Goal: Information Seeking & Learning: Learn about a topic

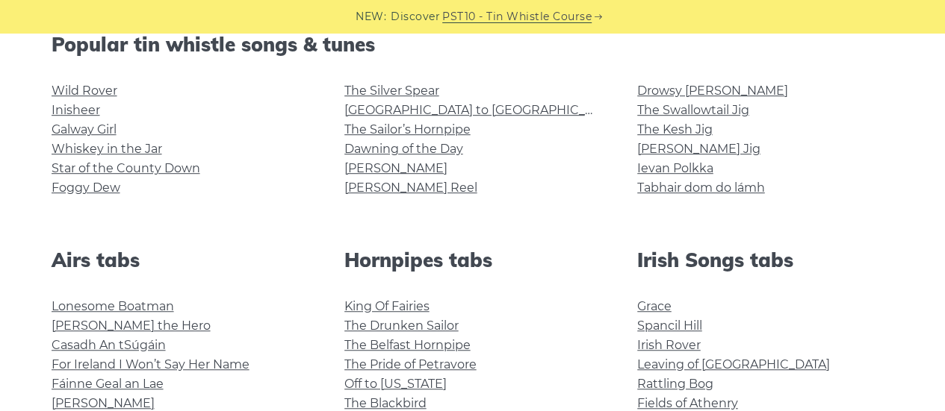
scroll to position [398, 0]
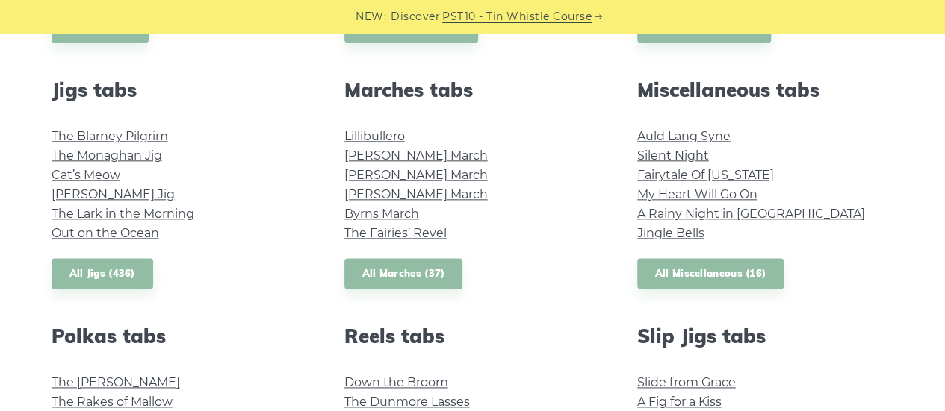
scroll to position [724, 0]
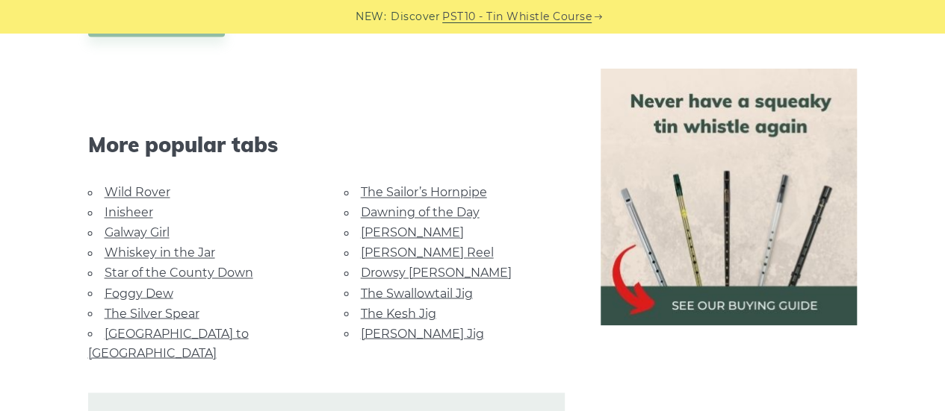
scroll to position [1116, 0]
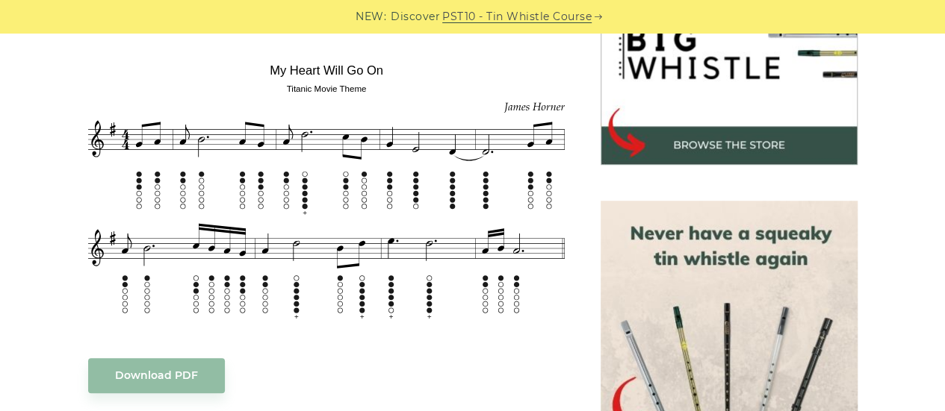
scroll to position [523, 0]
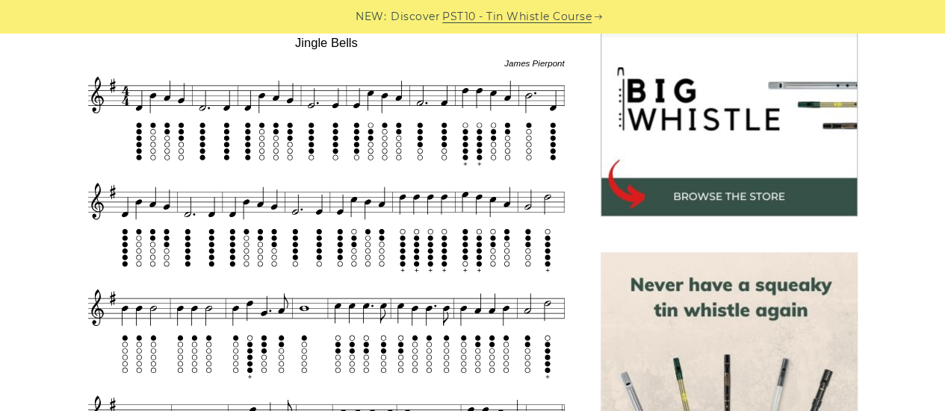
scroll to position [471, 0]
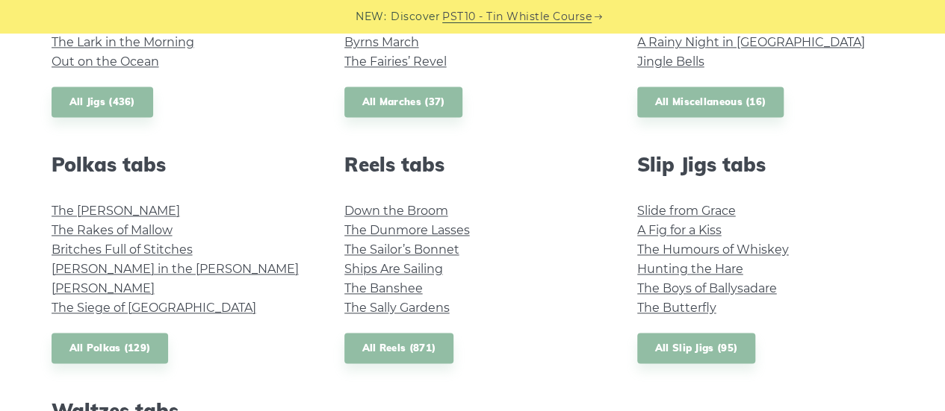
scroll to position [996, 0]
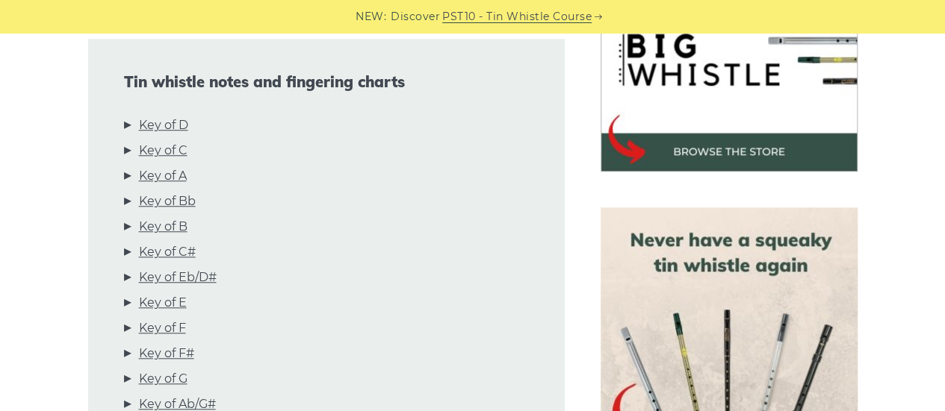
scroll to position [538, 0]
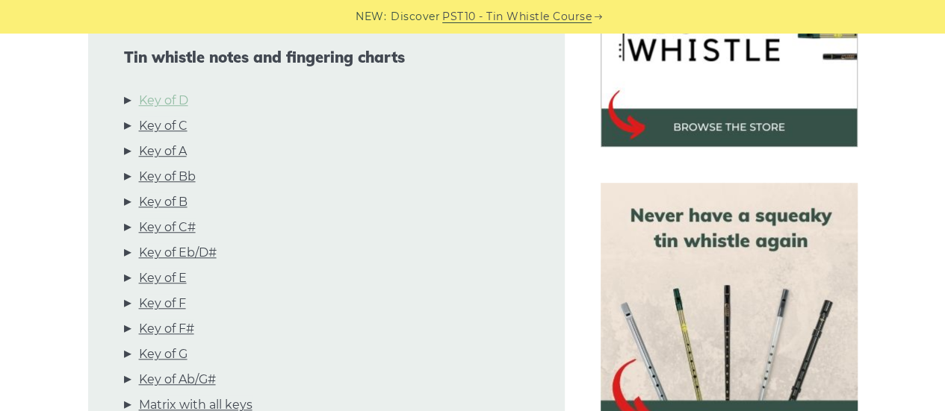
click at [178, 105] on link "Key of D" at bounding box center [163, 100] width 49 height 19
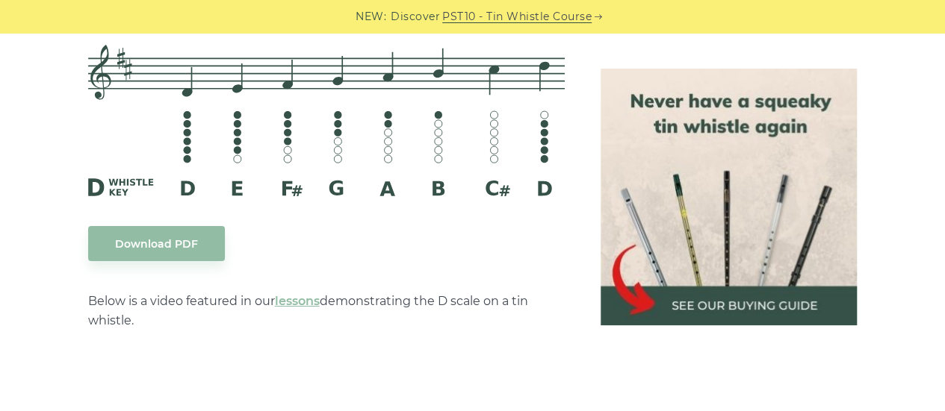
scroll to position [2476, 0]
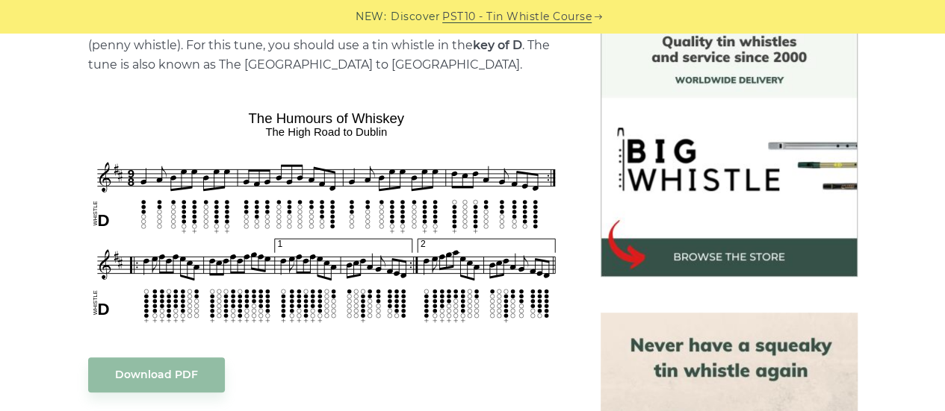
scroll to position [447, 0]
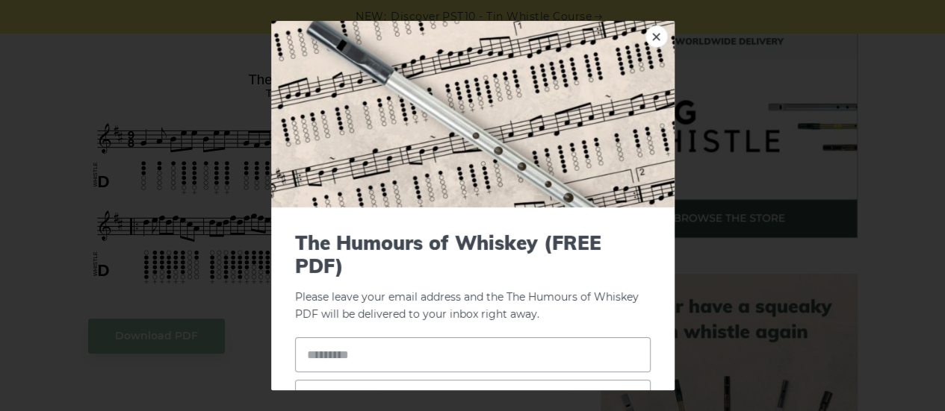
drag, startPoint x: 241, startPoint y: 75, endPoint x: 412, endPoint y: 65, distance: 171.3
click at [649, 30] on link "×" at bounding box center [656, 36] width 22 height 22
drag, startPoint x: 408, startPoint y: 78, endPoint x: 284, endPoint y: 75, distance: 124.0
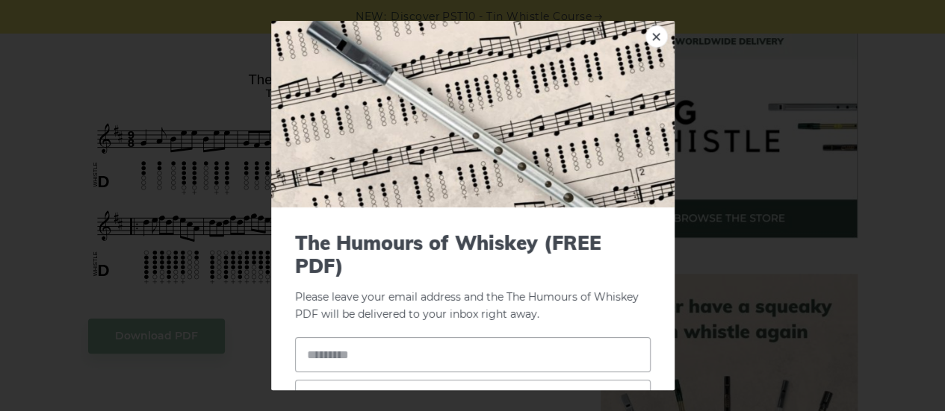
click at [193, 91] on div "× The Humours of Whiskey (FREE PDF) Please leave your email address and the The…" at bounding box center [472, 205] width 945 height 411
click at [652, 37] on link "×" at bounding box center [656, 36] width 22 height 22
